Goal: Information Seeking & Learning: Learn about a topic

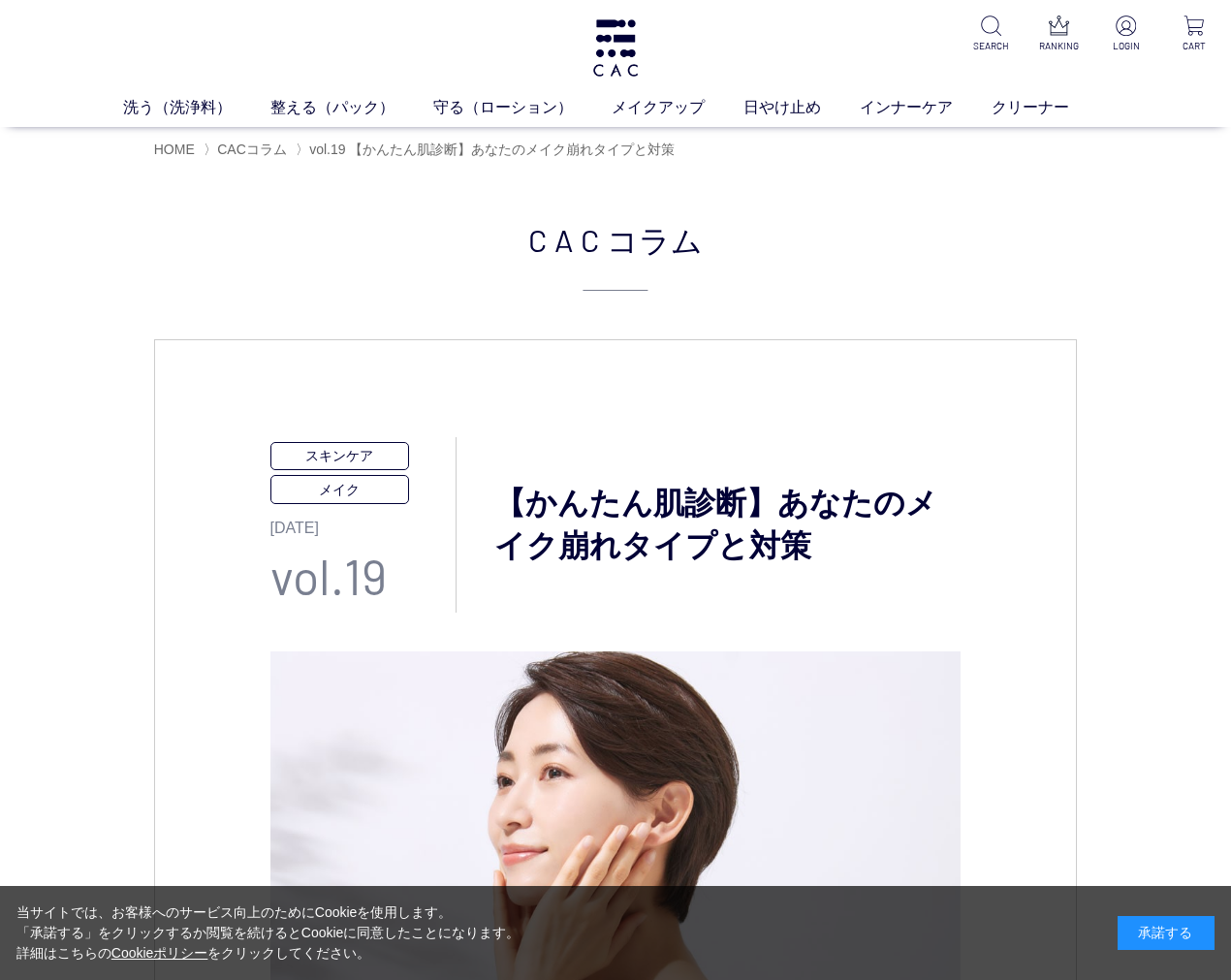
click at [1136, 933] on div "承諾する" at bounding box center [1166, 933] width 97 height 33
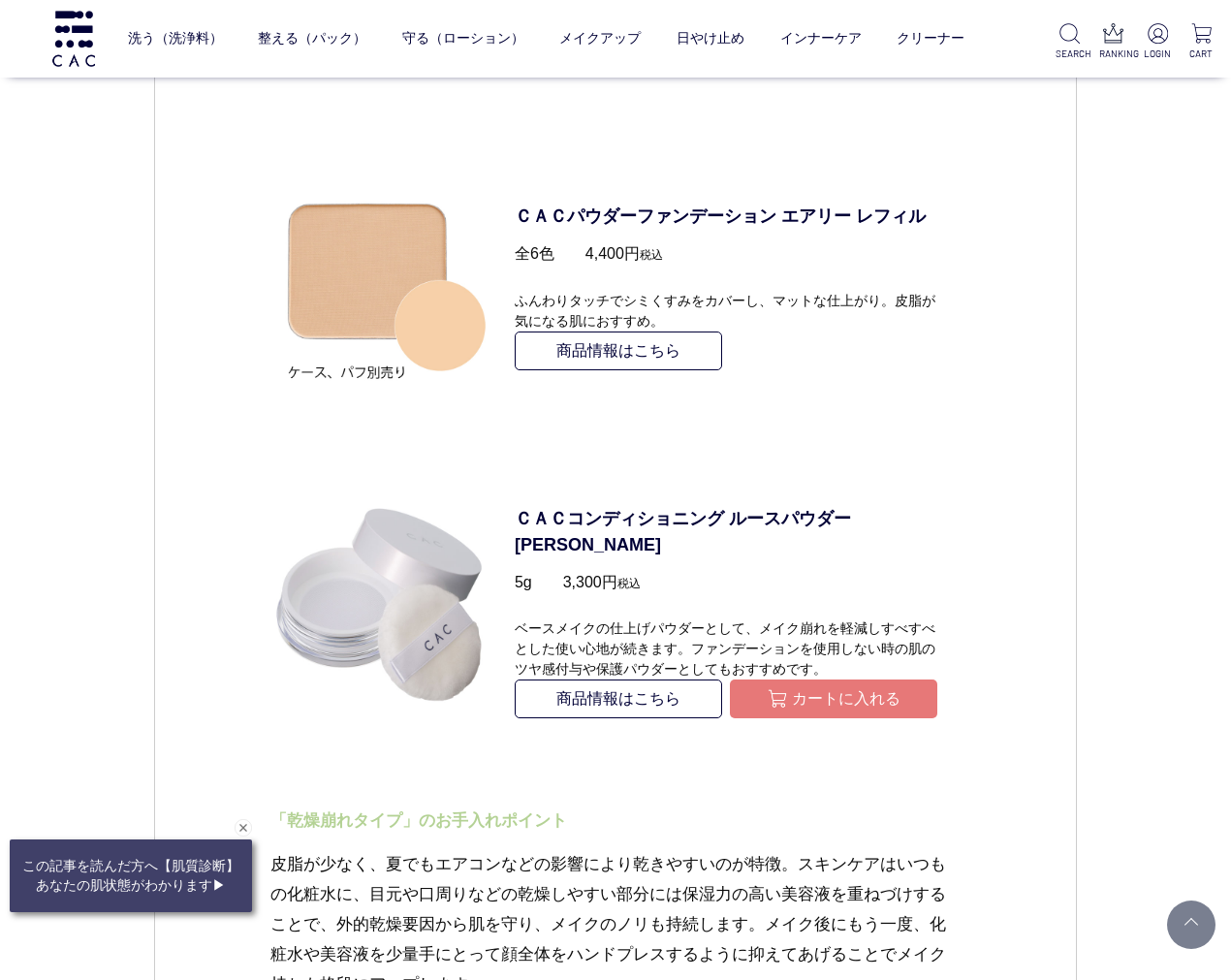
scroll to position [4954, 0]
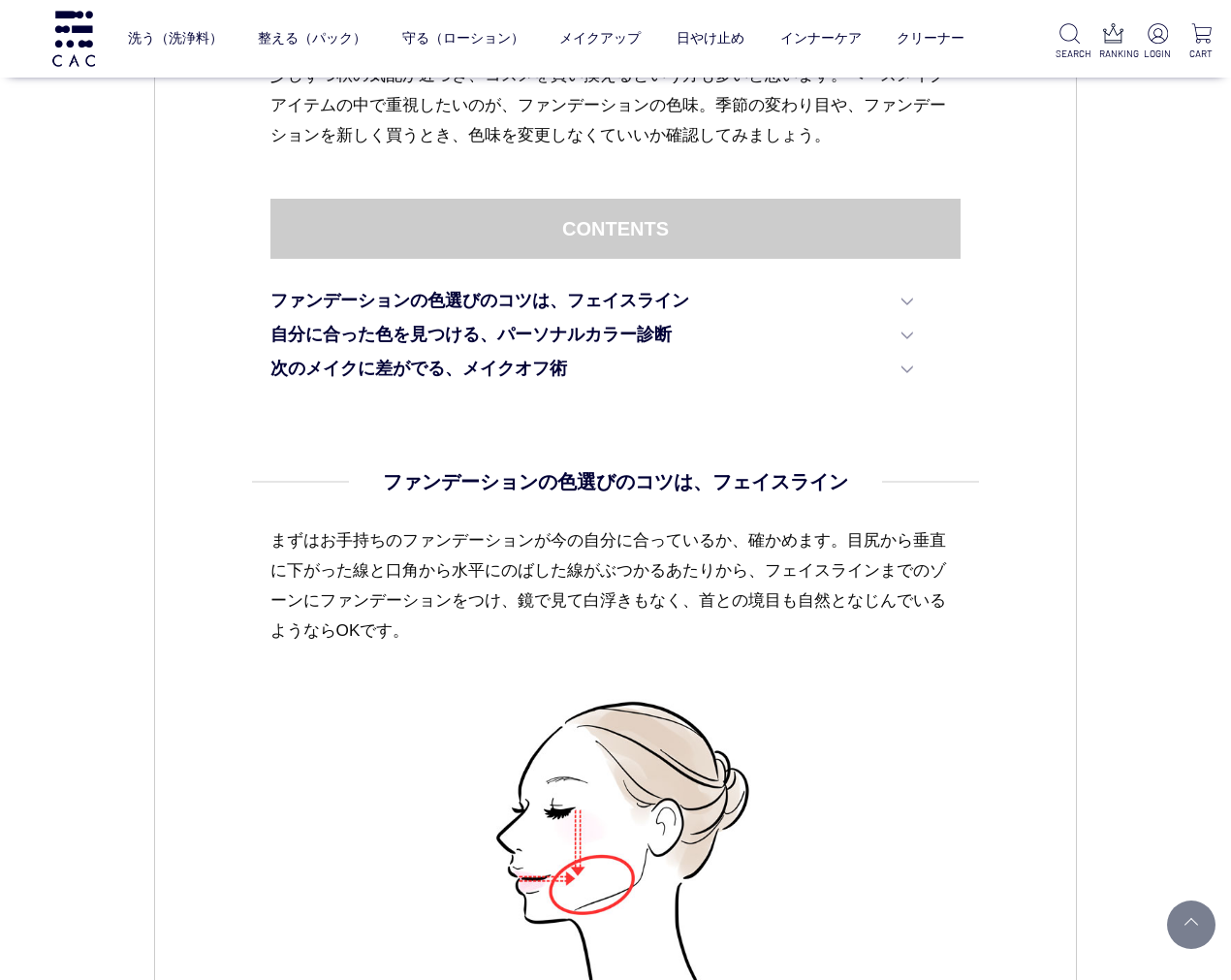
scroll to position [1077, 0]
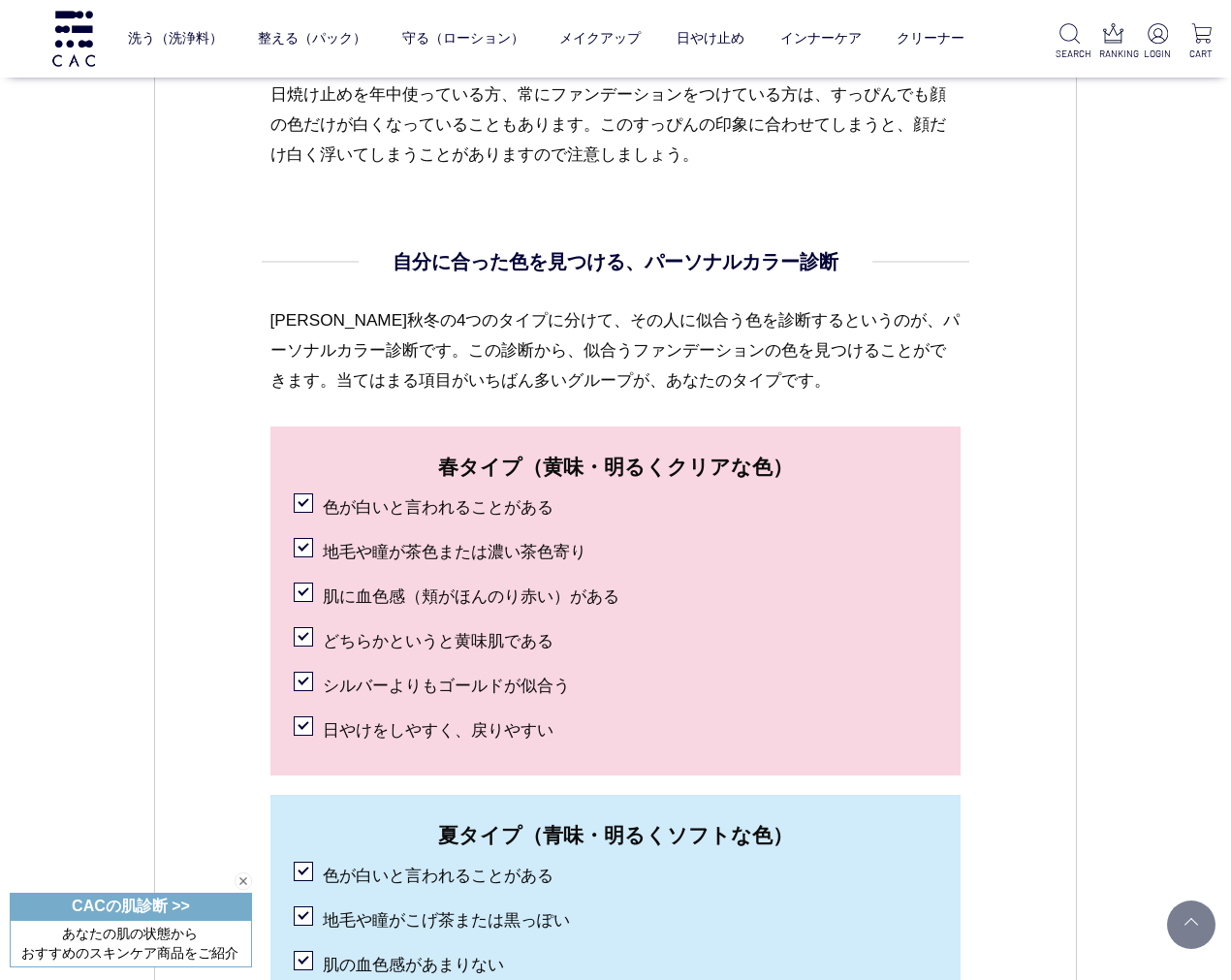
scroll to position [1830, 0]
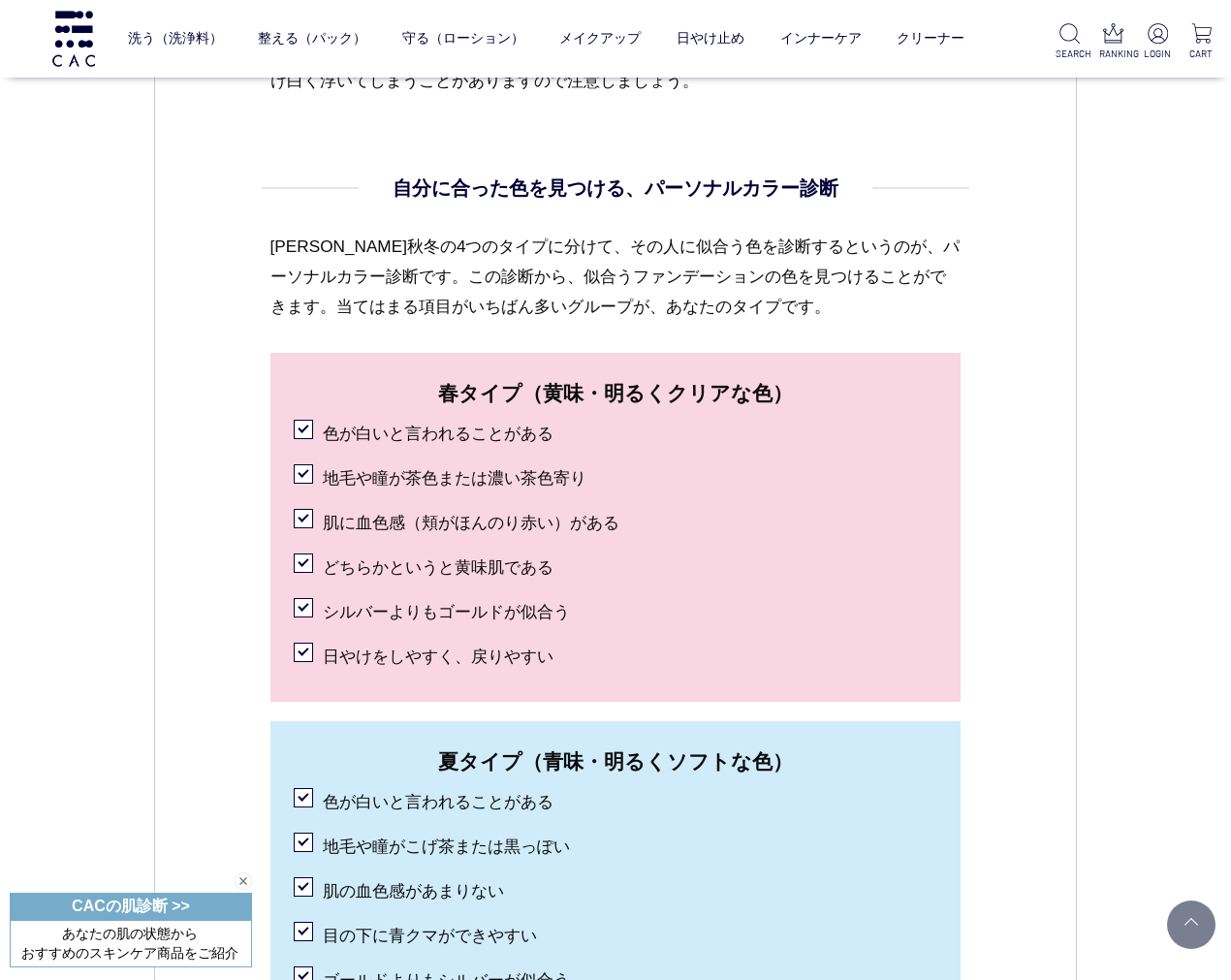
click at [312, 429] on li "色が白いと言われることがある" at bounding box center [616, 431] width 645 height 39
click at [298, 423] on li "色が白いと言われることがある" at bounding box center [616, 431] width 645 height 39
click at [296, 436] on li "色が白いと言われることがある" at bounding box center [616, 431] width 645 height 39
click at [297, 480] on li "地毛や瞳が茶色または濃い茶色寄り" at bounding box center [616, 475] width 645 height 39
click at [296, 465] on li "地毛や瞳が茶色または濃い茶色寄り" at bounding box center [616, 475] width 645 height 39
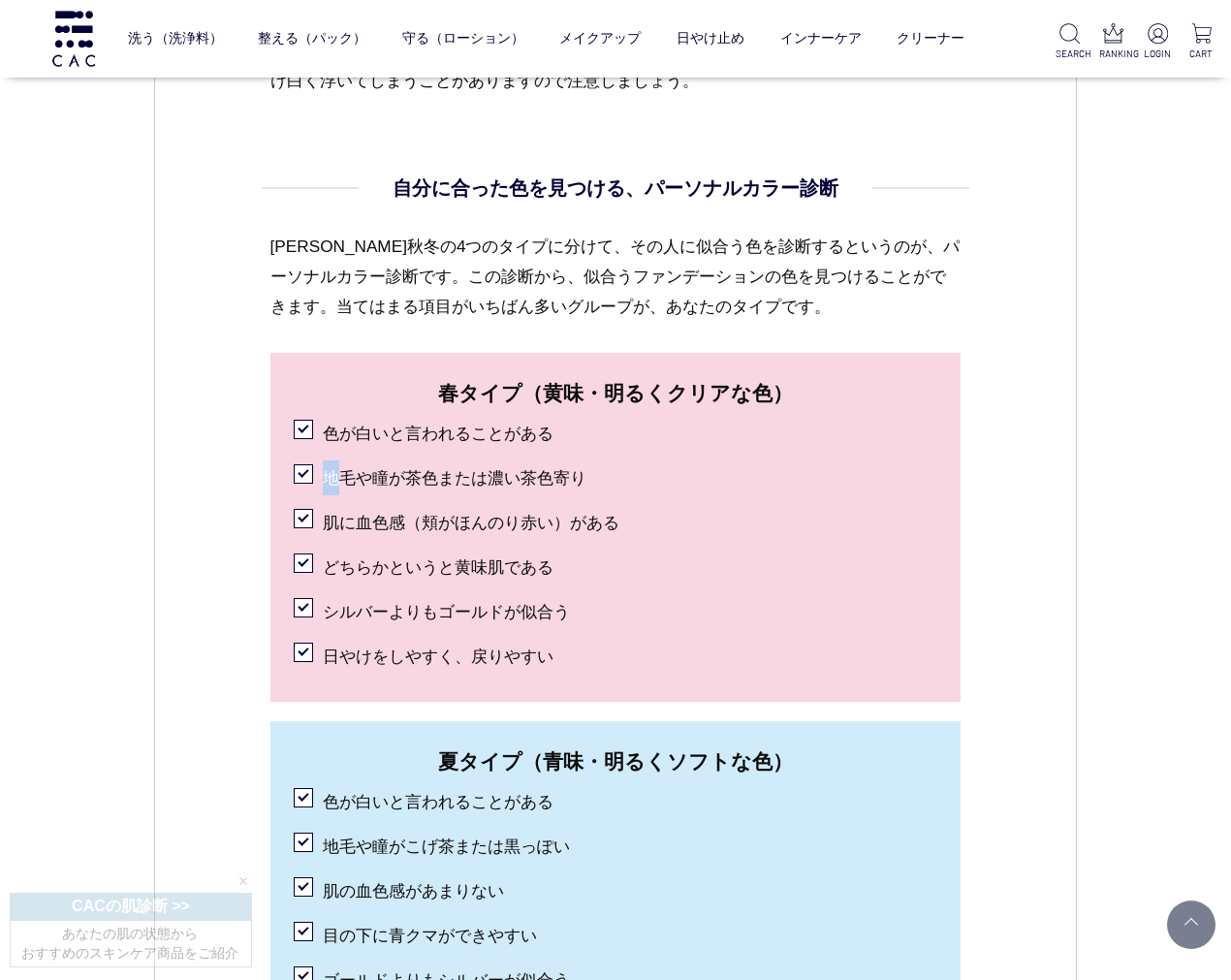
click at [298, 467] on li "地毛や瞳が茶色または濃い茶色寄り" at bounding box center [616, 475] width 645 height 39
click at [302, 471] on li "地毛や瞳が茶色または濃い茶色寄り" at bounding box center [616, 475] width 645 height 39
click at [297, 520] on li "肌に血色感（頬がほんのり赤い）がある" at bounding box center [616, 520] width 645 height 39
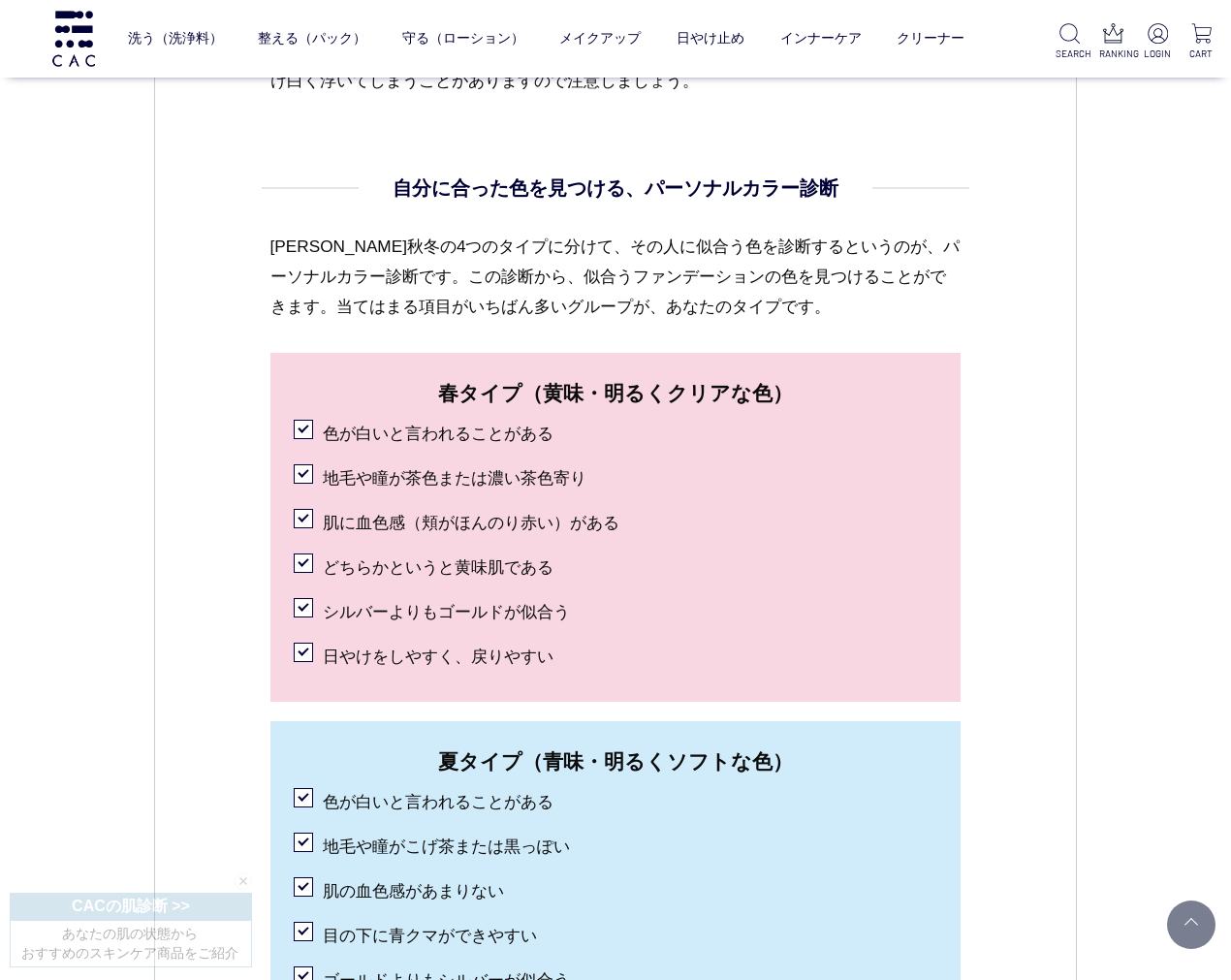
click at [301, 516] on li "肌に血色感（頬がほんのり赤い）がある" at bounding box center [616, 520] width 645 height 39
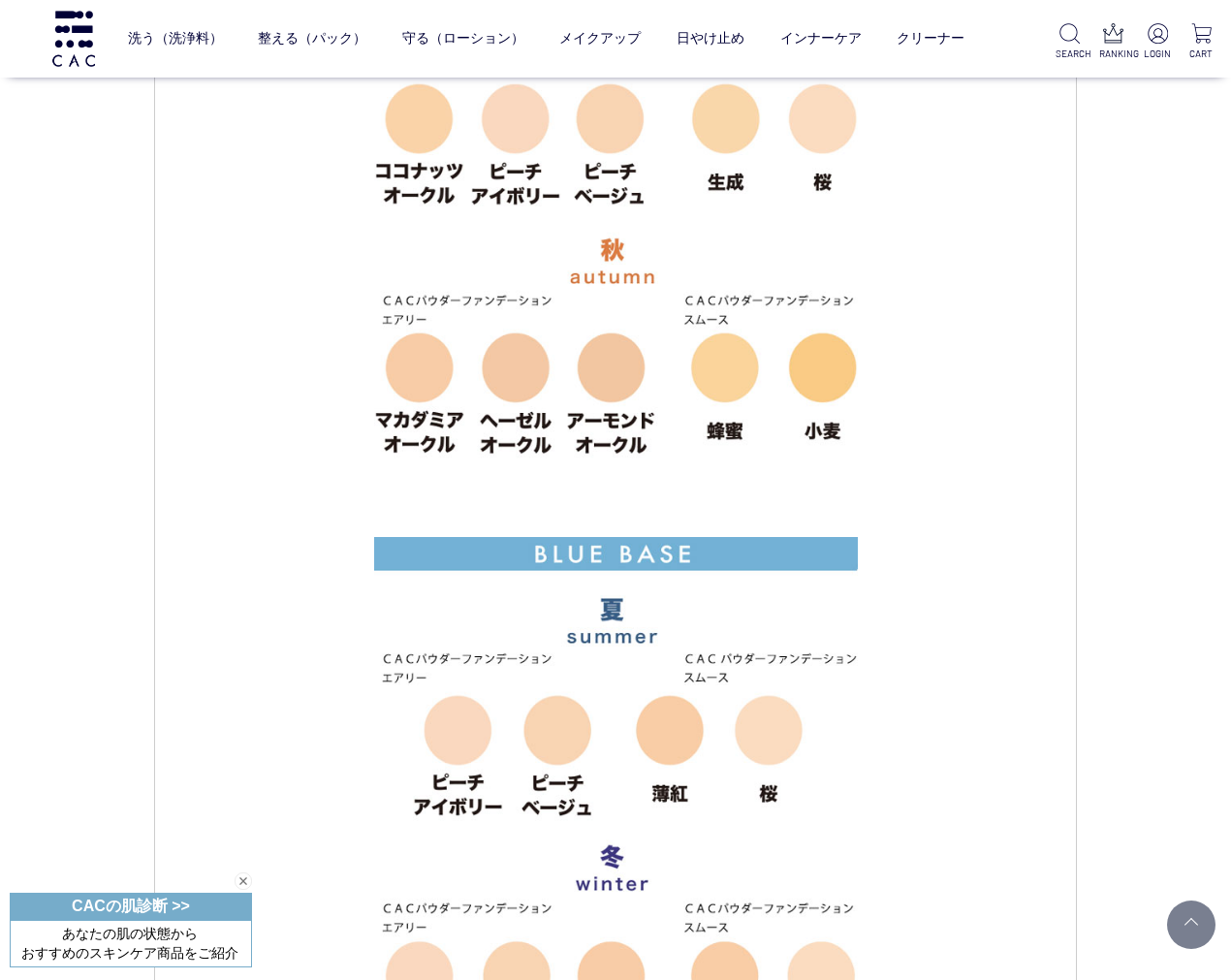
scroll to position [3661, 0]
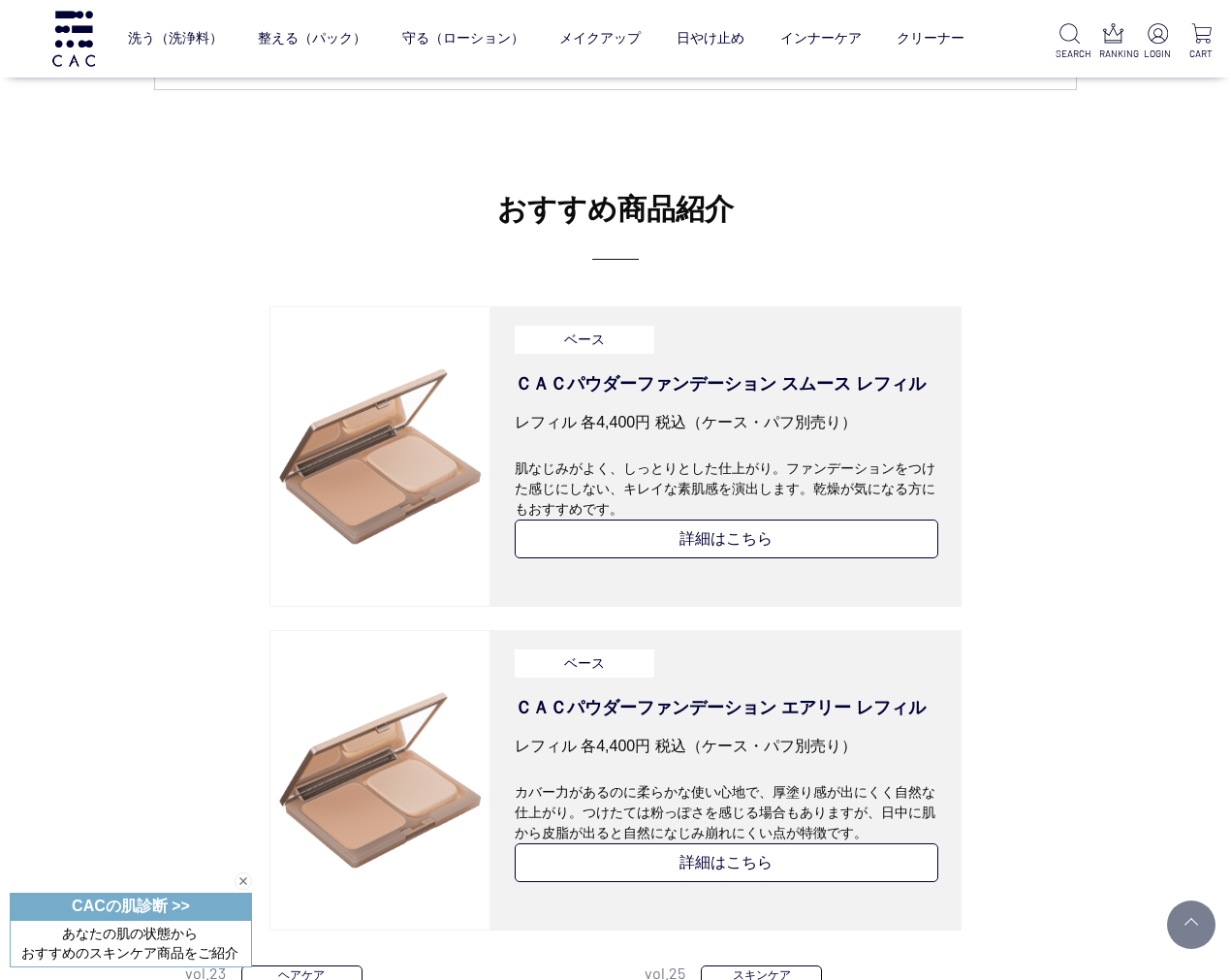
scroll to position [5492, 0]
